Goal: Transaction & Acquisition: Book appointment/travel/reservation

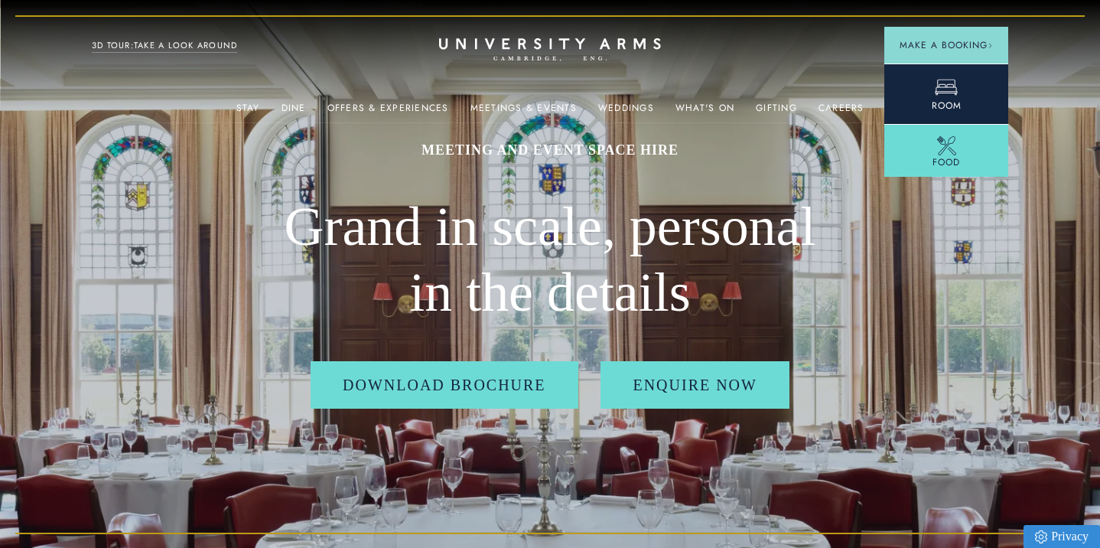
click at [954, 93] on icon at bounding box center [946, 88] width 22 height 16
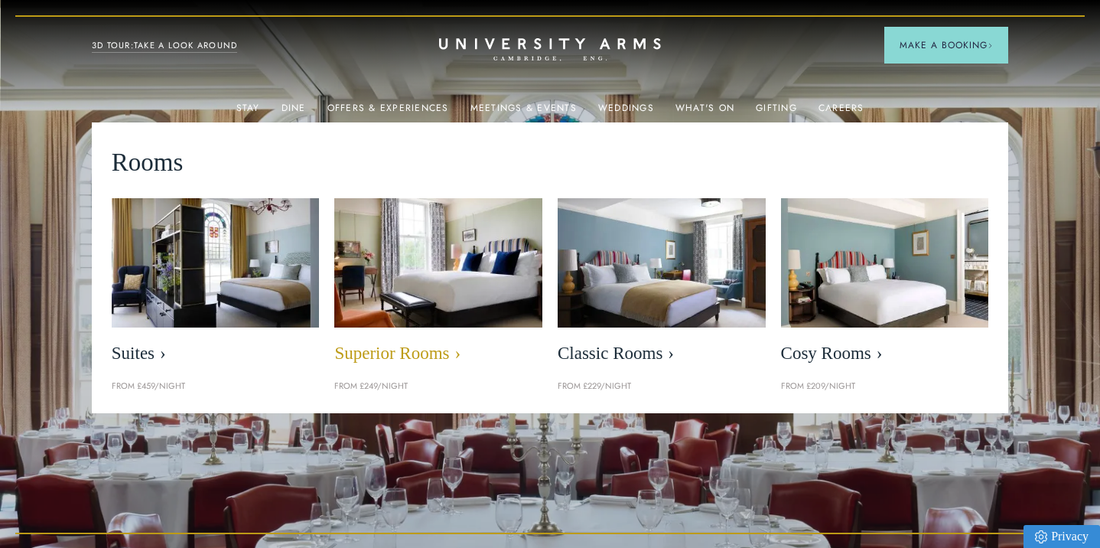
click at [398, 343] on span "Superior Rooms" at bounding box center [438, 353] width 208 height 21
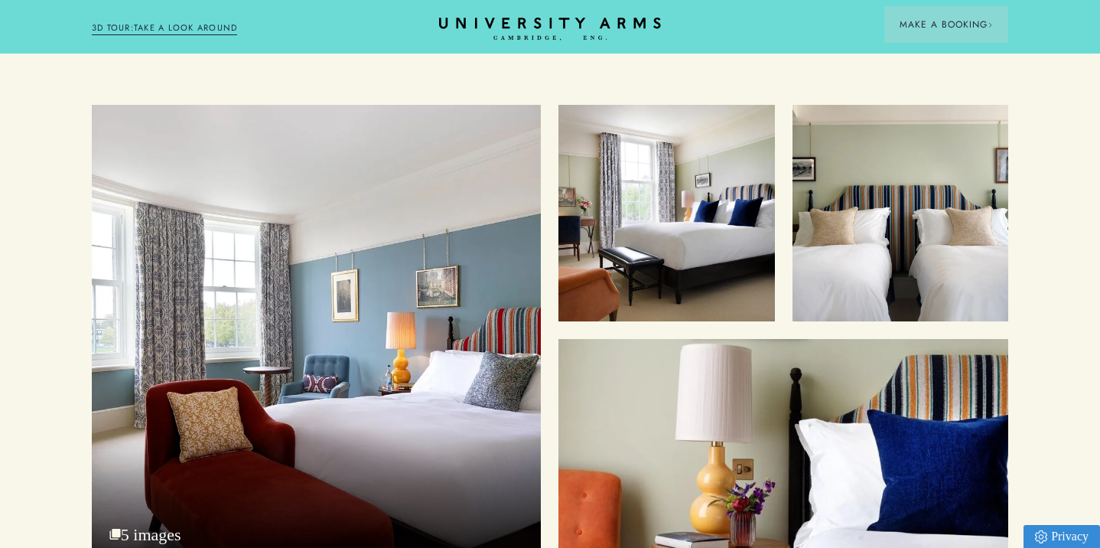
scroll to position [1896, 0]
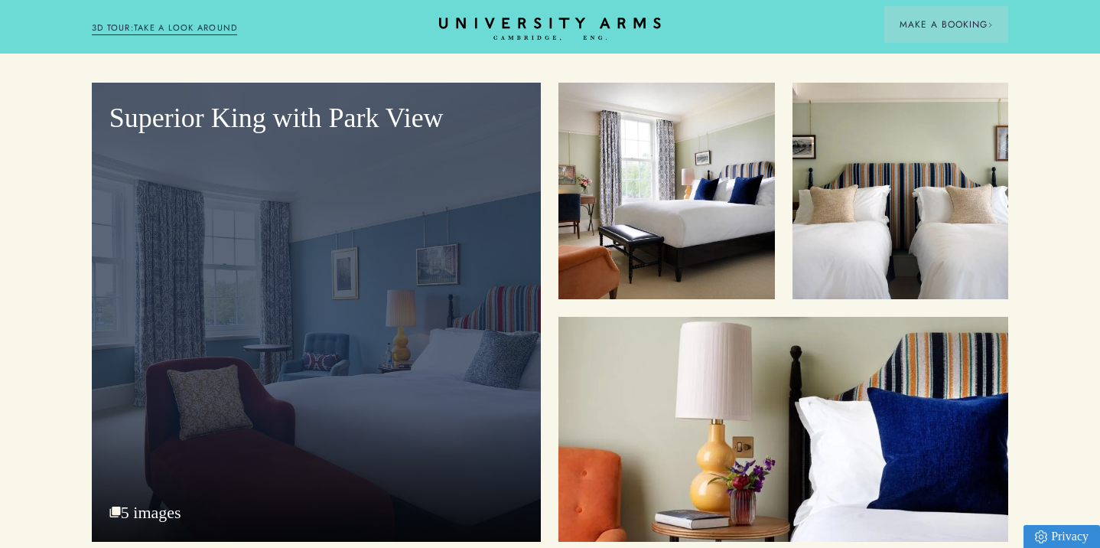
click at [286, 275] on div "Superior King with Park View" at bounding box center [317, 312] width 450 height 458
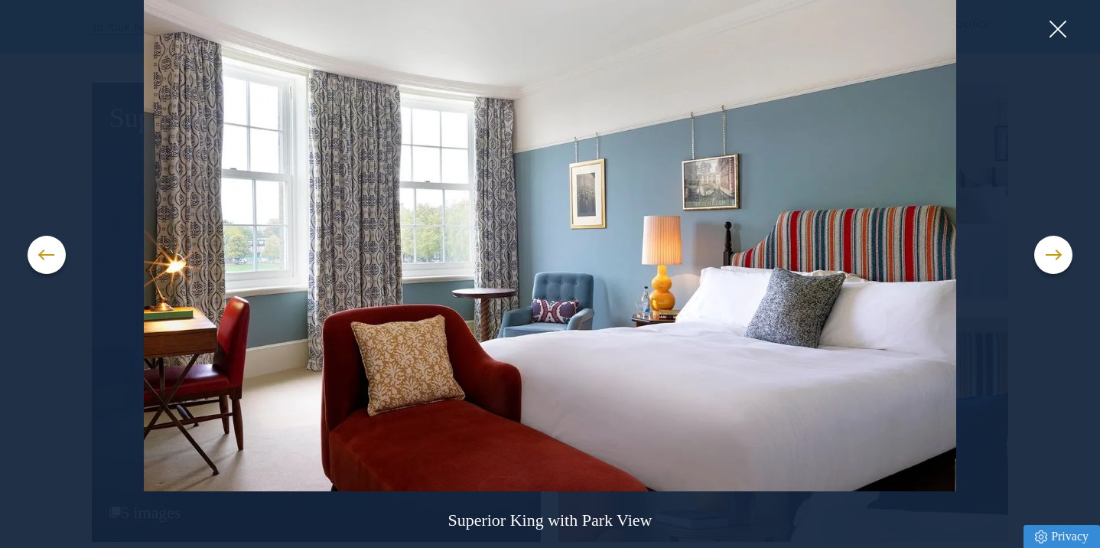
scroll to position [1896, 1]
click at [1066, 257] on button at bounding box center [1053, 255] width 38 height 38
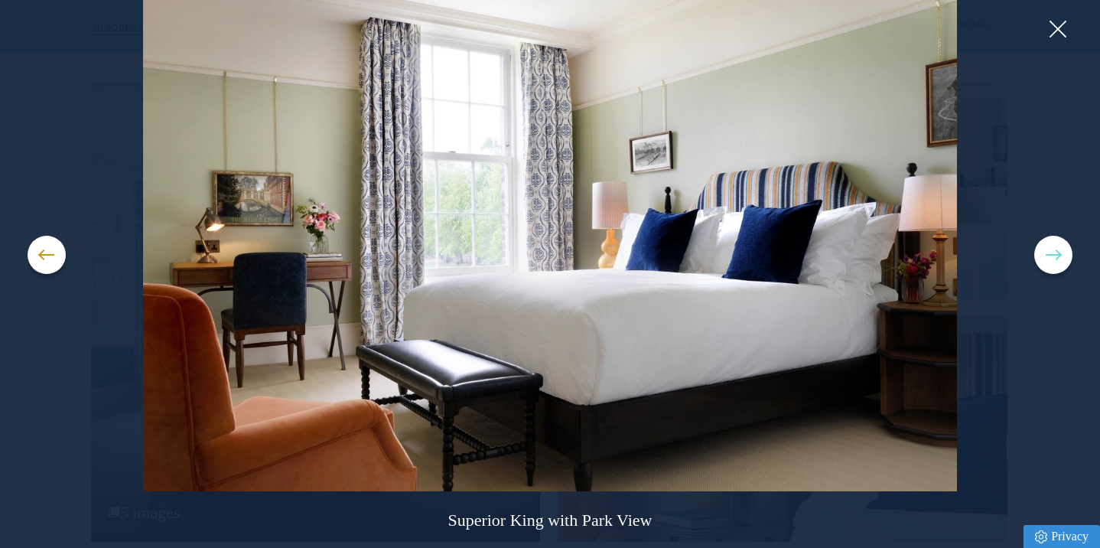
click at [1059, 255] on span at bounding box center [1052, 255] width 15 height 2
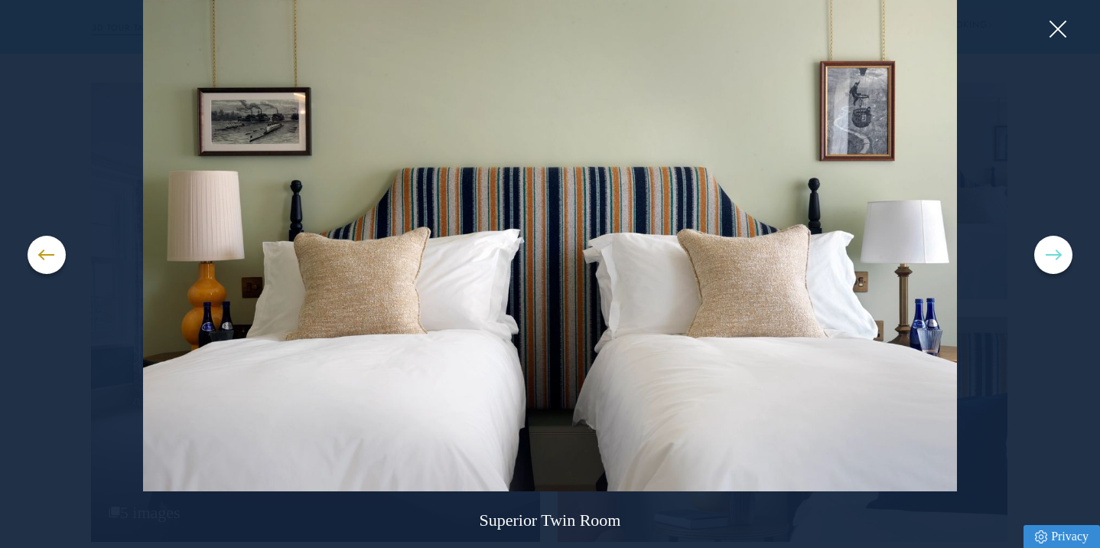
click at [1051, 252] on button at bounding box center [1053, 255] width 38 height 38
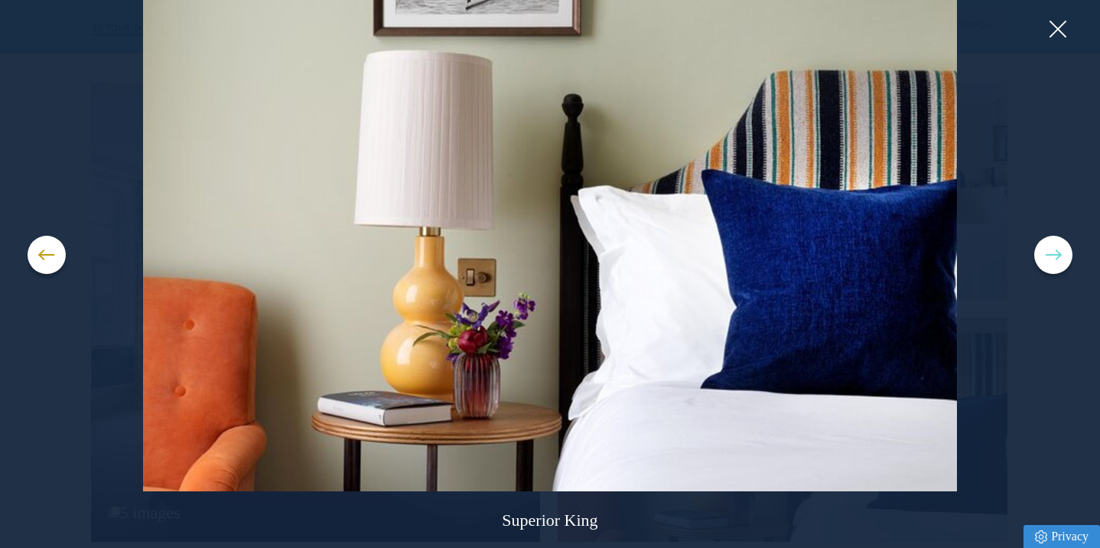
click at [1051, 252] on button at bounding box center [1053, 255] width 38 height 38
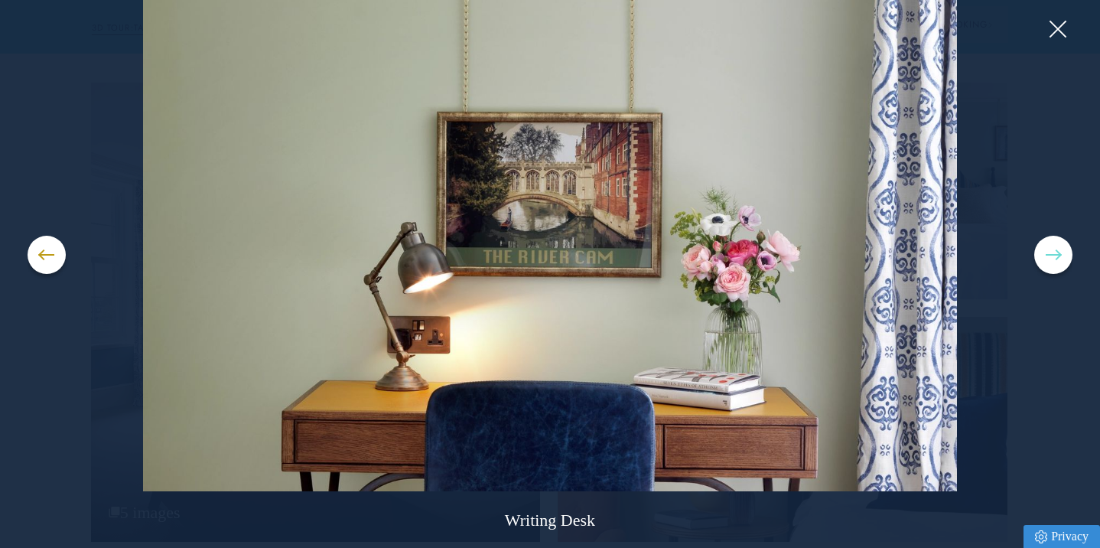
click at [1053, 245] on button at bounding box center [1053, 255] width 38 height 38
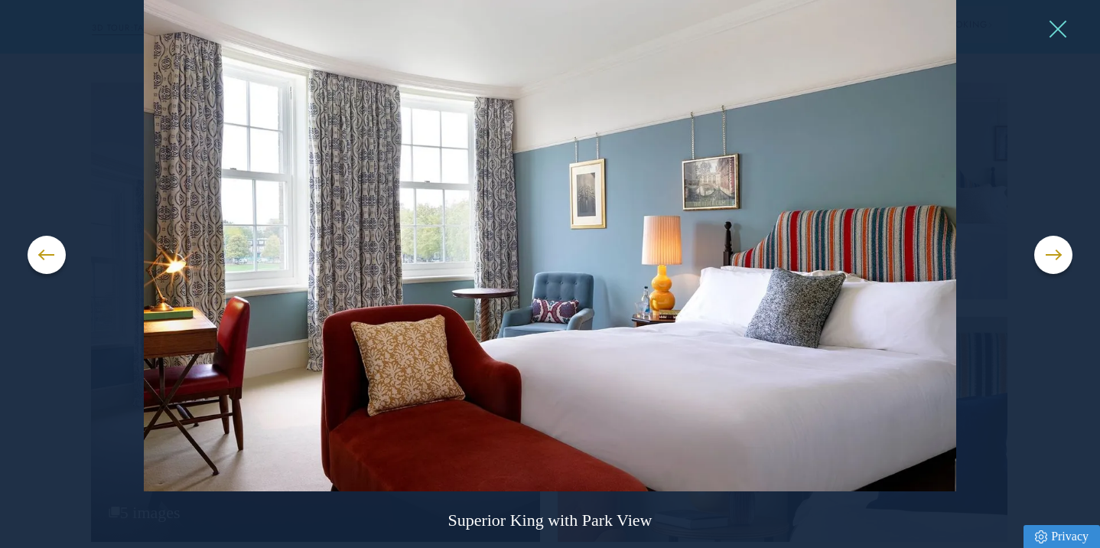
click at [1055, 31] on button at bounding box center [1056, 29] width 23 height 23
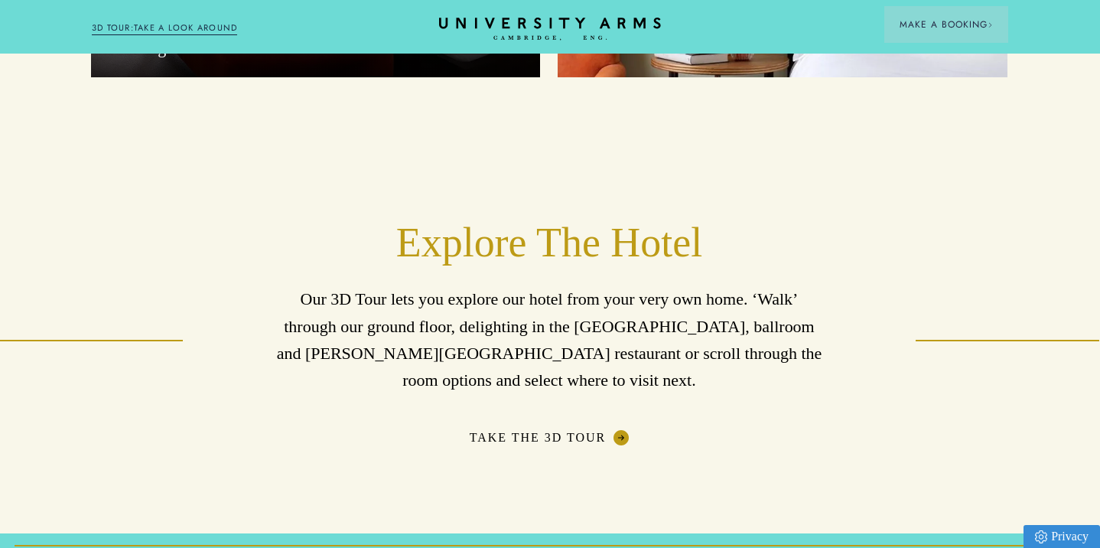
scroll to position [2362, 1]
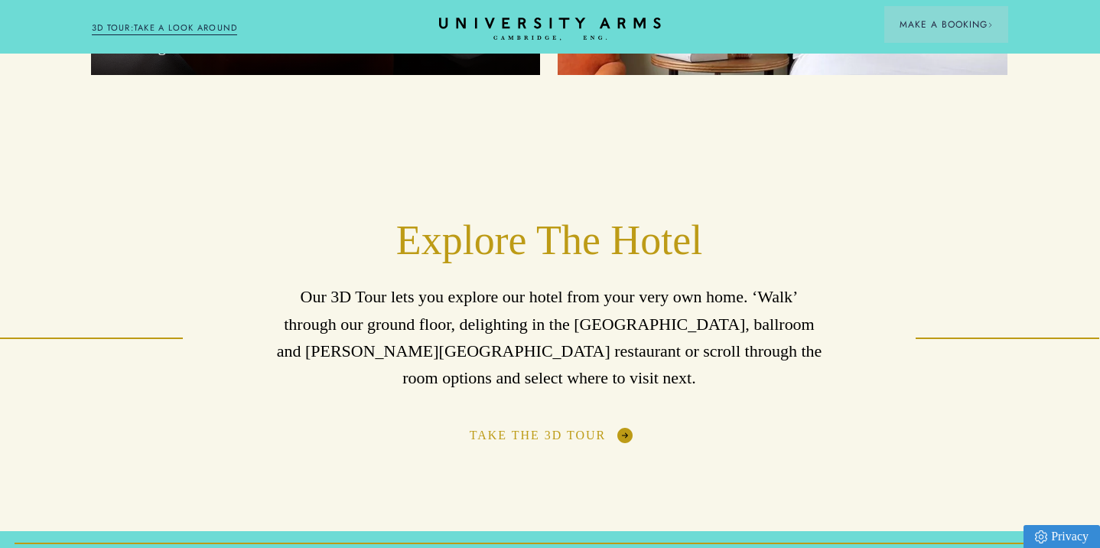
click at [609, 427] on link "Take The 3D Tour" at bounding box center [550, 434] width 160 height 15
